Goal: Book appointment/travel/reservation

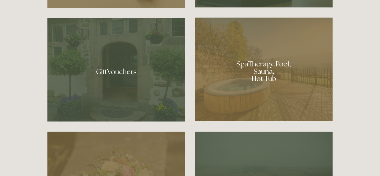
scroll to position [414, 0]
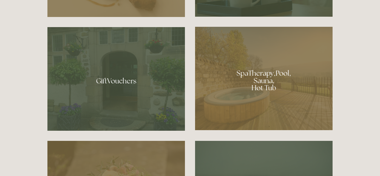
click at [224, 83] on div at bounding box center [264, 79] width 138 height 104
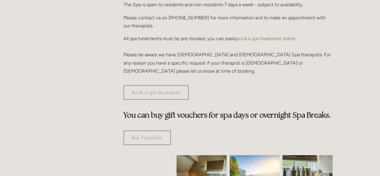
scroll to position [256, 0]
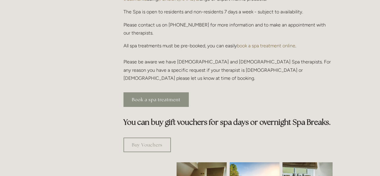
click at [164, 93] on link "Book a spa treatment" at bounding box center [156, 100] width 65 height 15
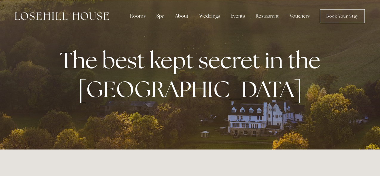
scroll to position [414, 0]
